Goal: Task Accomplishment & Management: Manage account settings

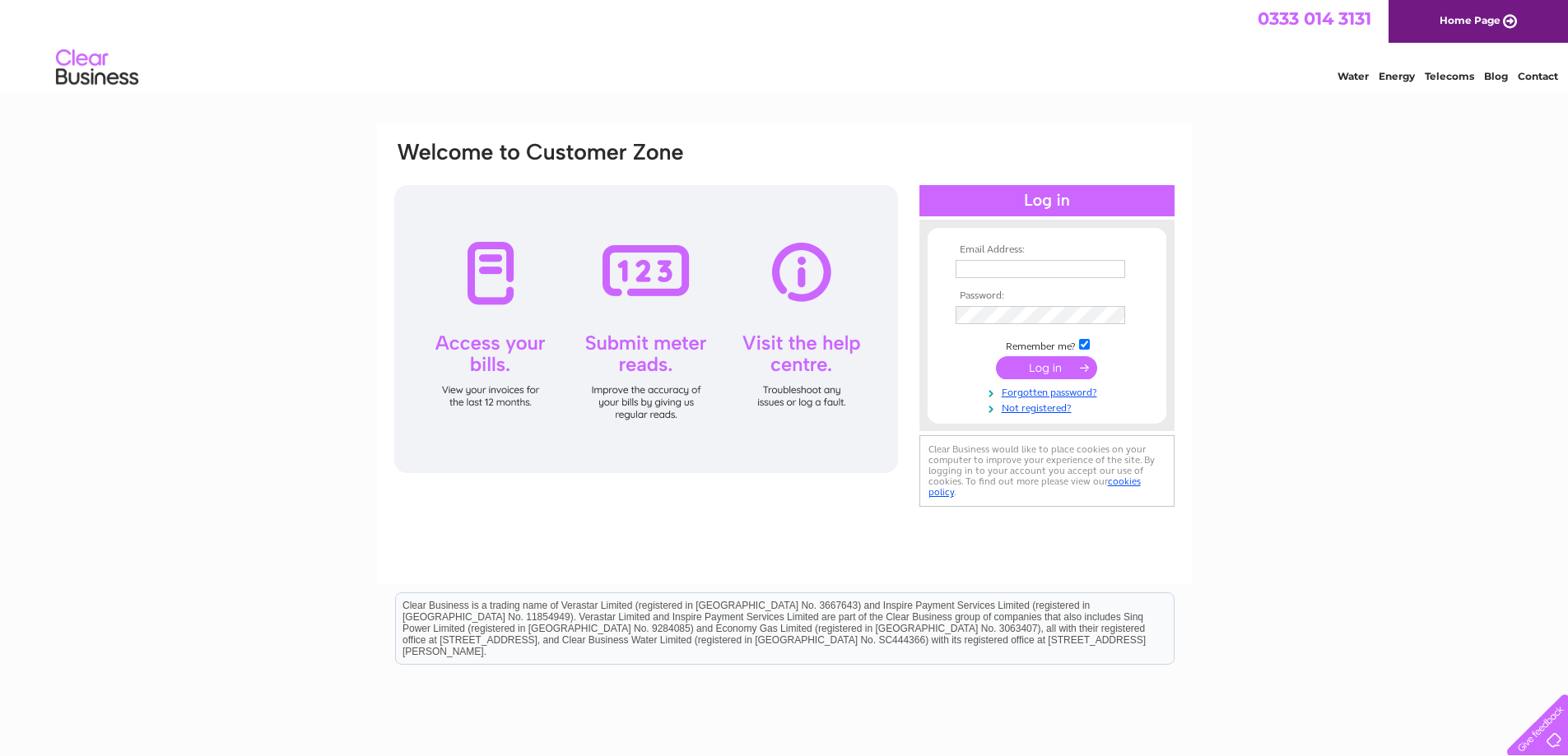
click at [976, 268] on input "text" at bounding box center [1040, 268] width 169 height 18
type input "swanwithtwonecks@yahoo.com"
click at [996, 358] on input "submit" at bounding box center [1046, 370] width 101 height 23
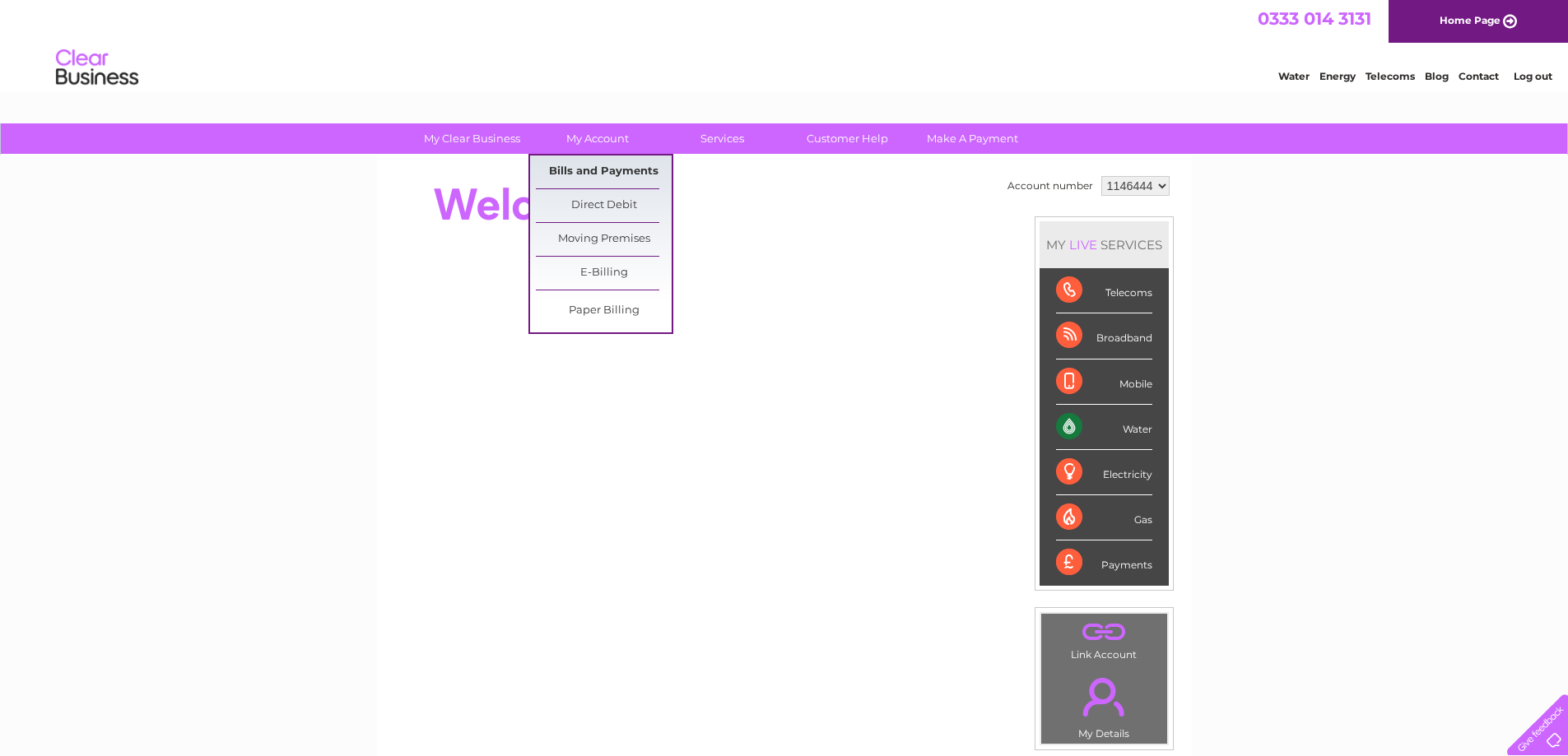
click at [592, 179] on link "Bills and Payments" at bounding box center [604, 172] width 136 height 33
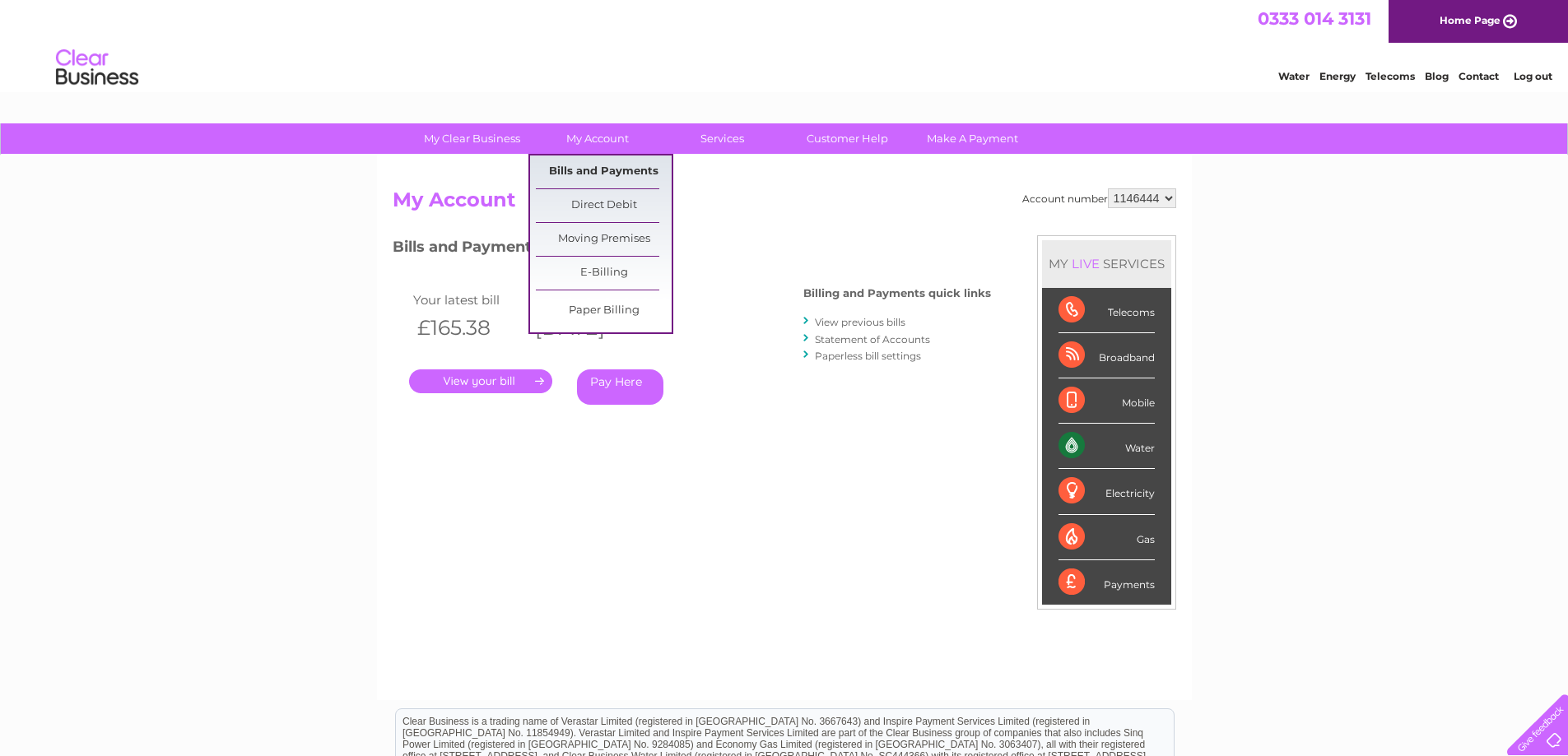
click at [585, 173] on link "Bills and Payments" at bounding box center [604, 172] width 136 height 33
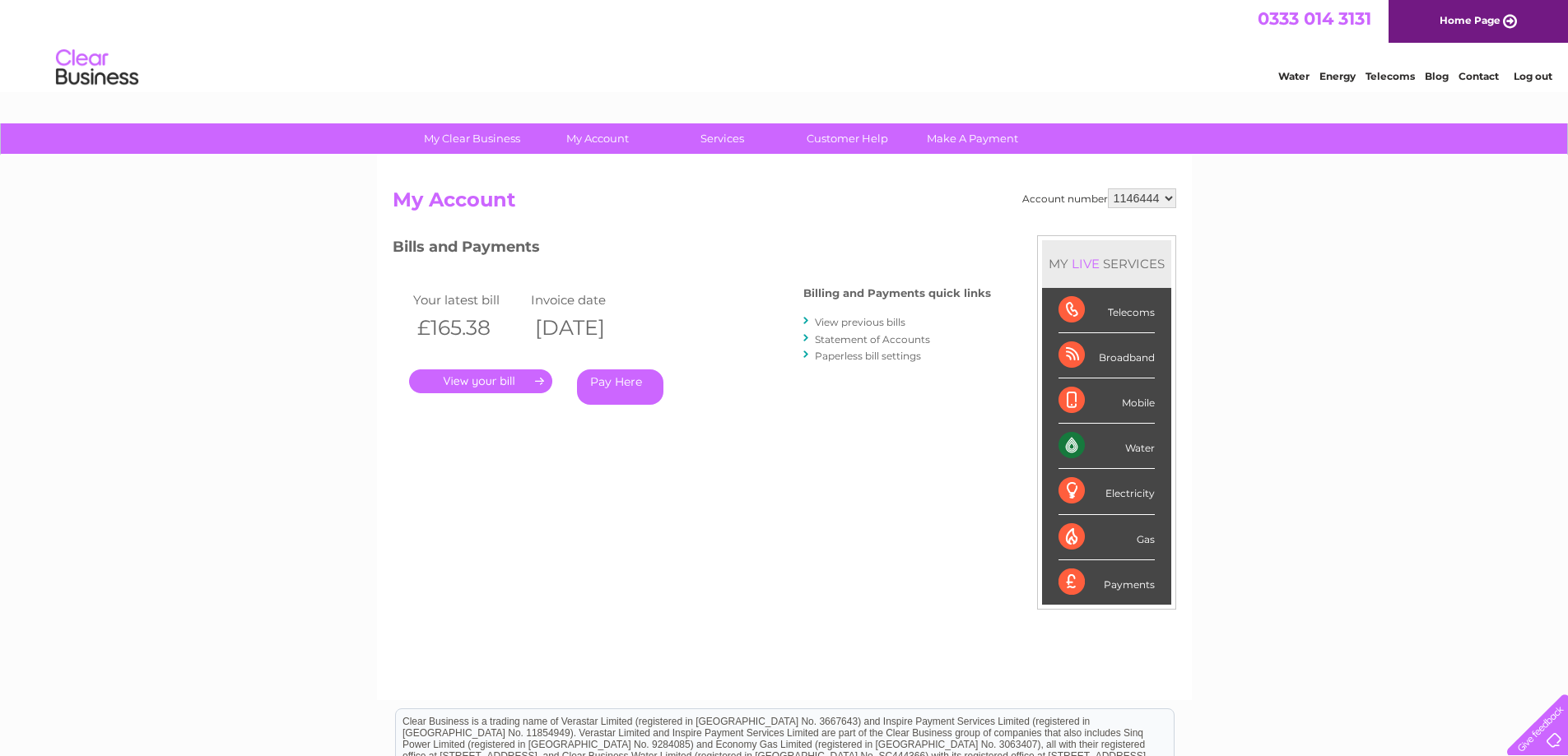
click at [509, 382] on link "." at bounding box center [480, 380] width 143 height 24
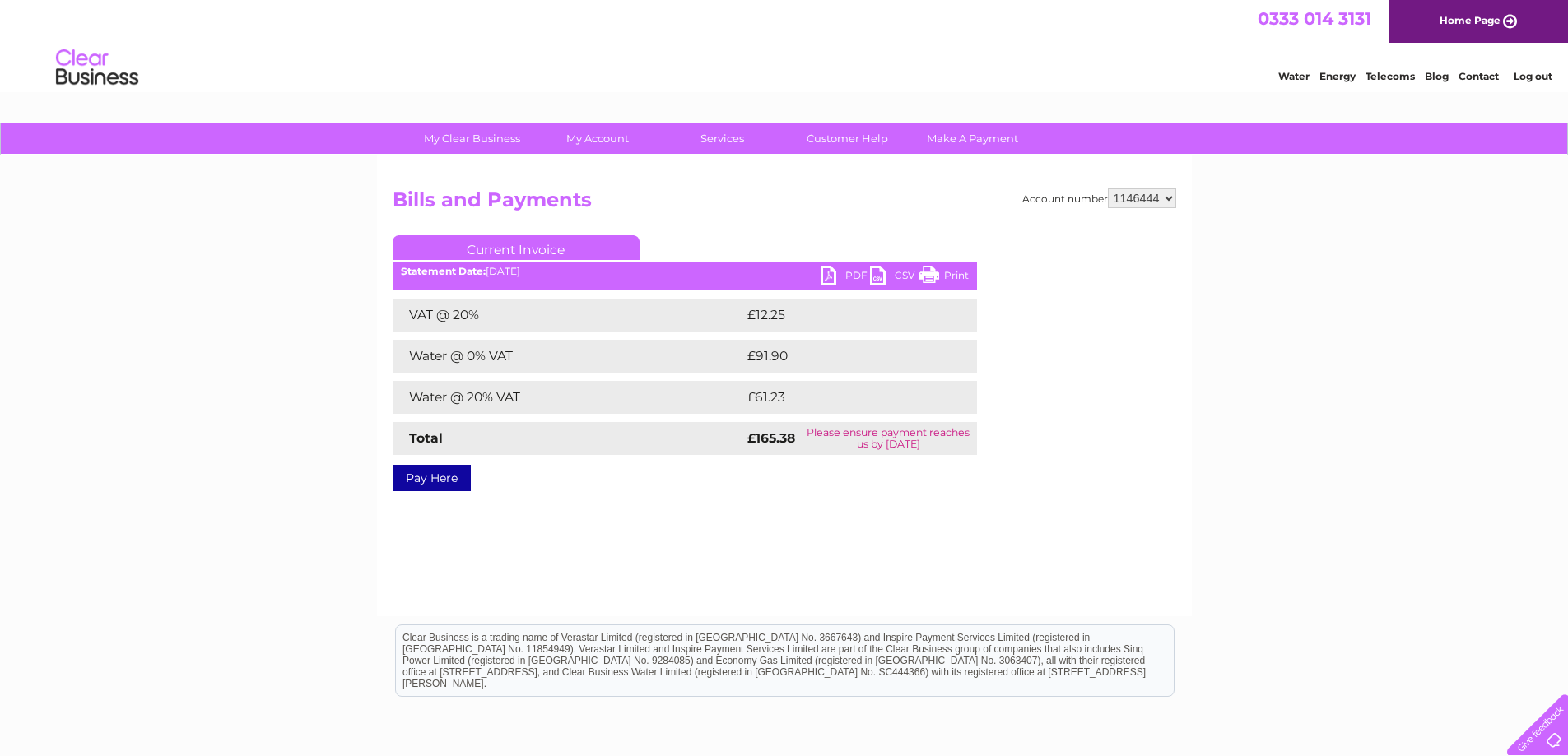
click at [822, 274] on link "PDF" at bounding box center [844, 277] width 49 height 24
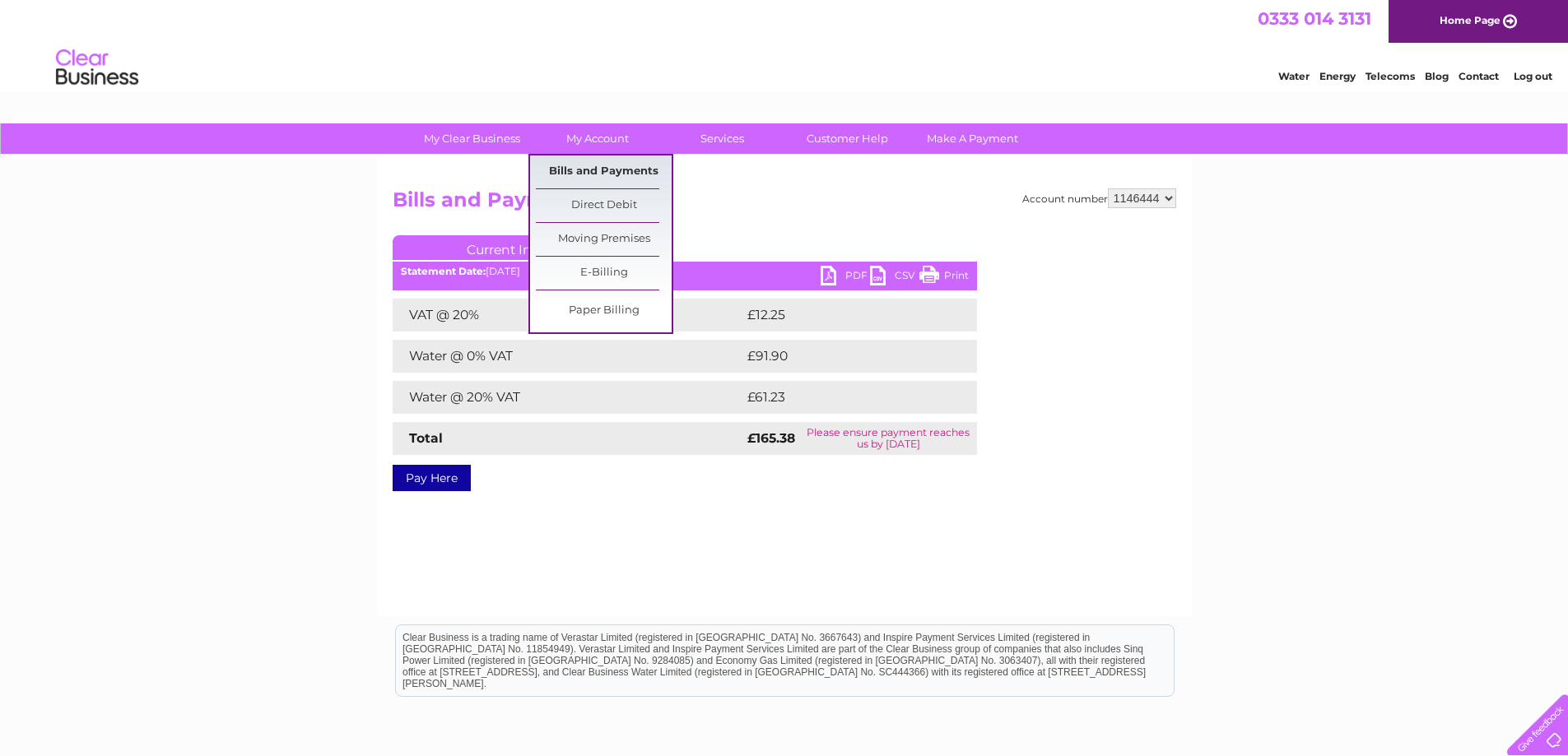
click at [592, 155] on link "Bills and Payments" at bounding box center [604, 172] width 136 height 33
click at [599, 172] on link "Bills and Payments" at bounding box center [604, 172] width 136 height 33
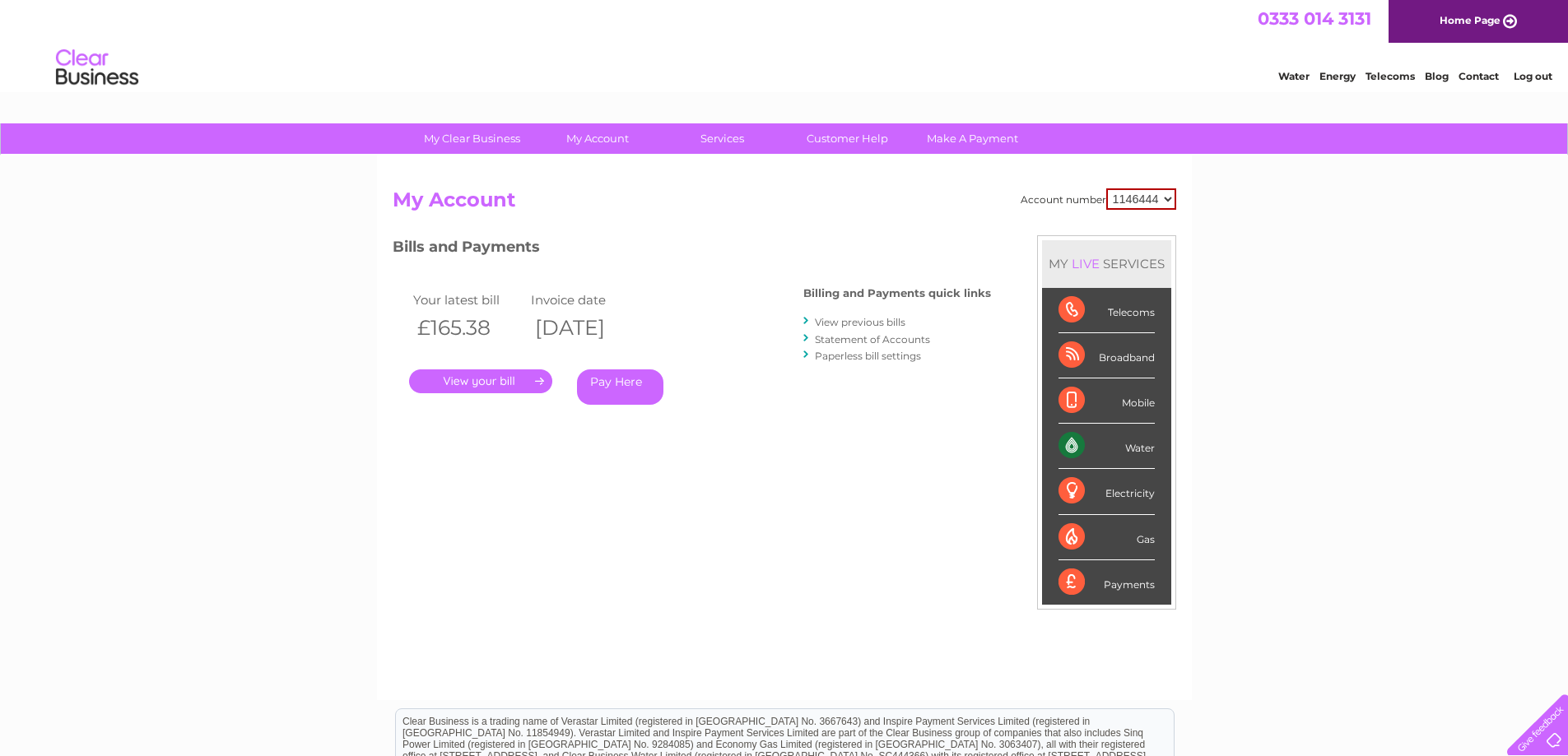
click at [871, 339] on link "Statement of Accounts" at bounding box center [871, 339] width 115 height 13
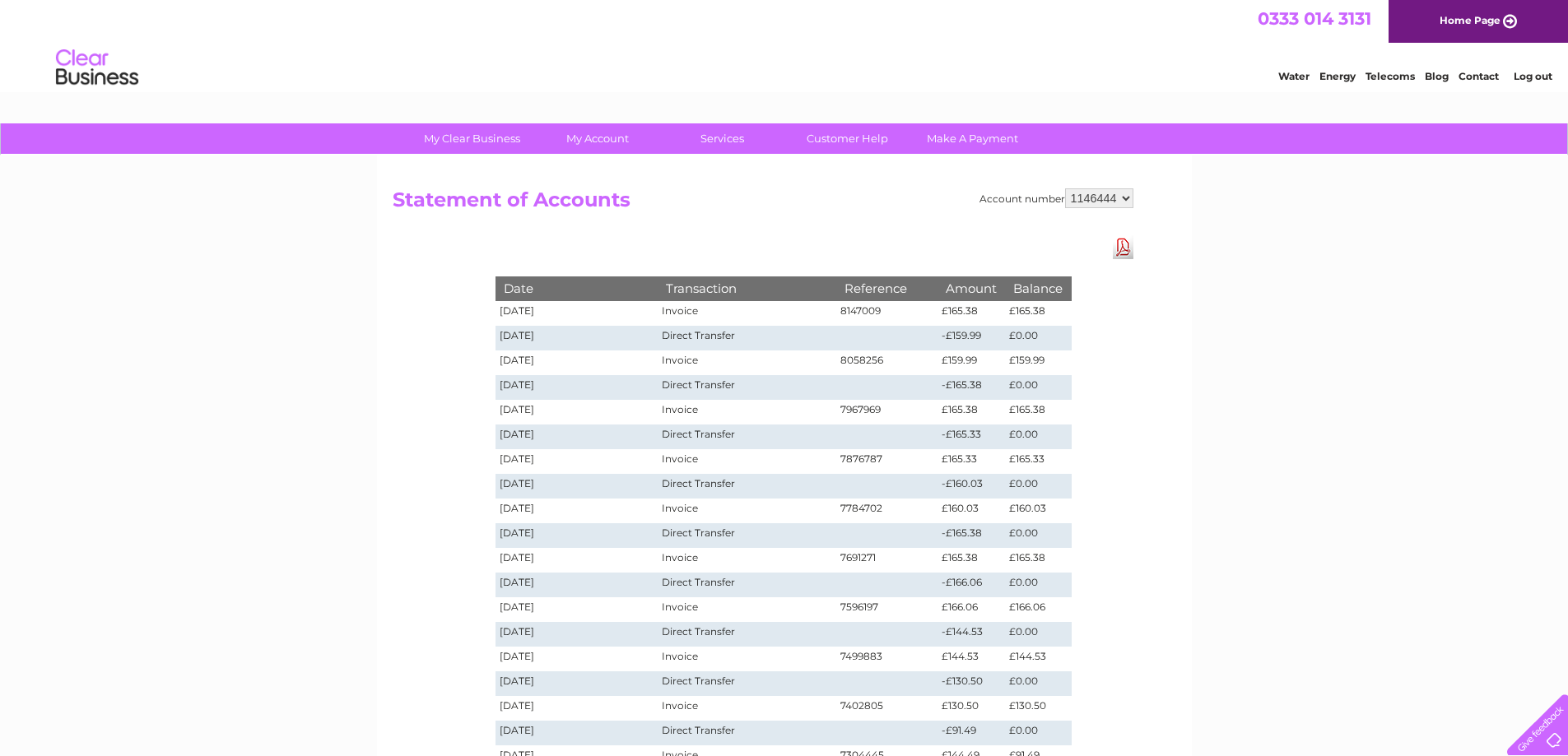
click at [1547, 82] on li "Log out" at bounding box center [1532, 75] width 49 height 20
click at [1535, 73] on link "Log out" at bounding box center [1532, 75] width 39 height 13
